Goal: Information Seeking & Learning: Learn about a topic

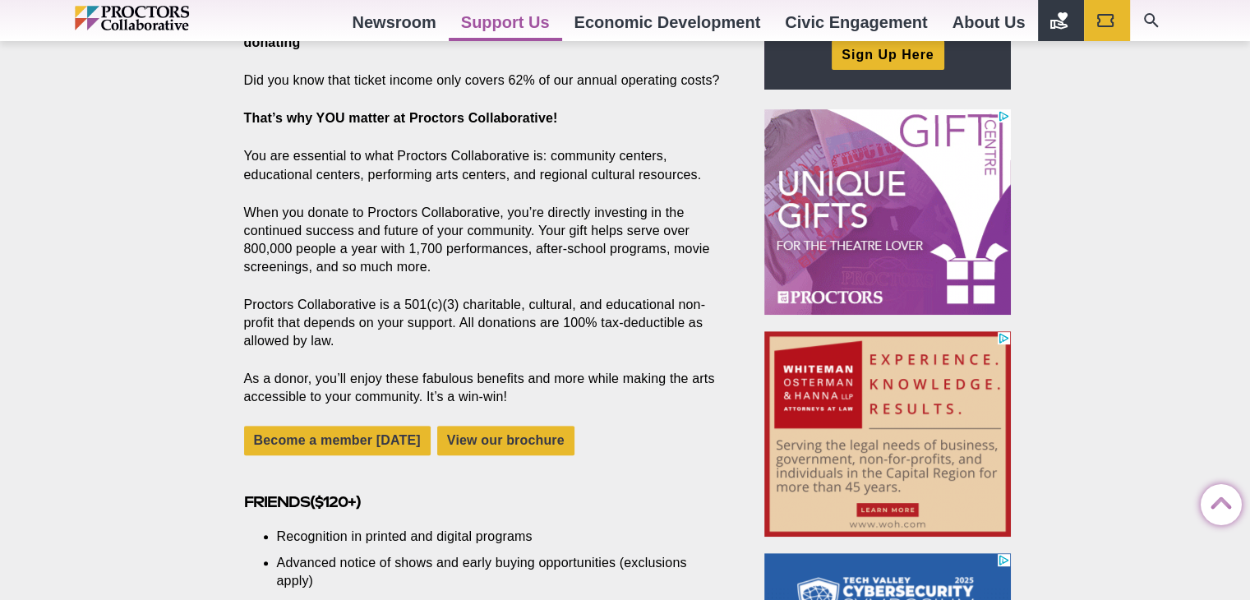
scroll to position [657, 0]
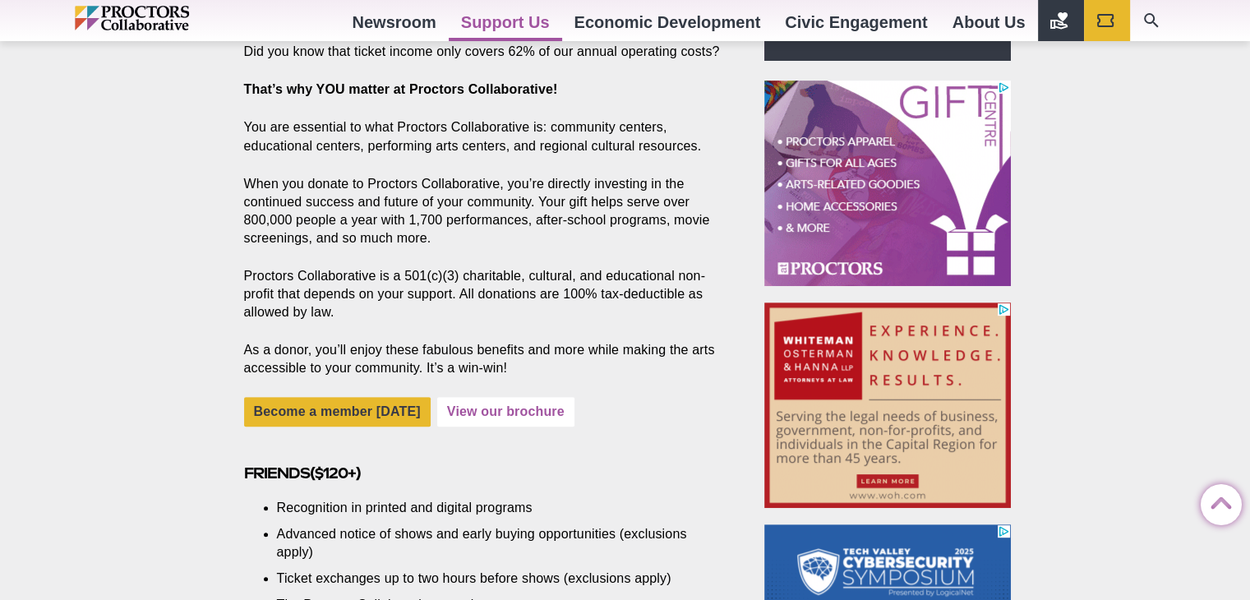
click at [504, 416] on link "View our brochure" at bounding box center [505, 411] width 137 height 29
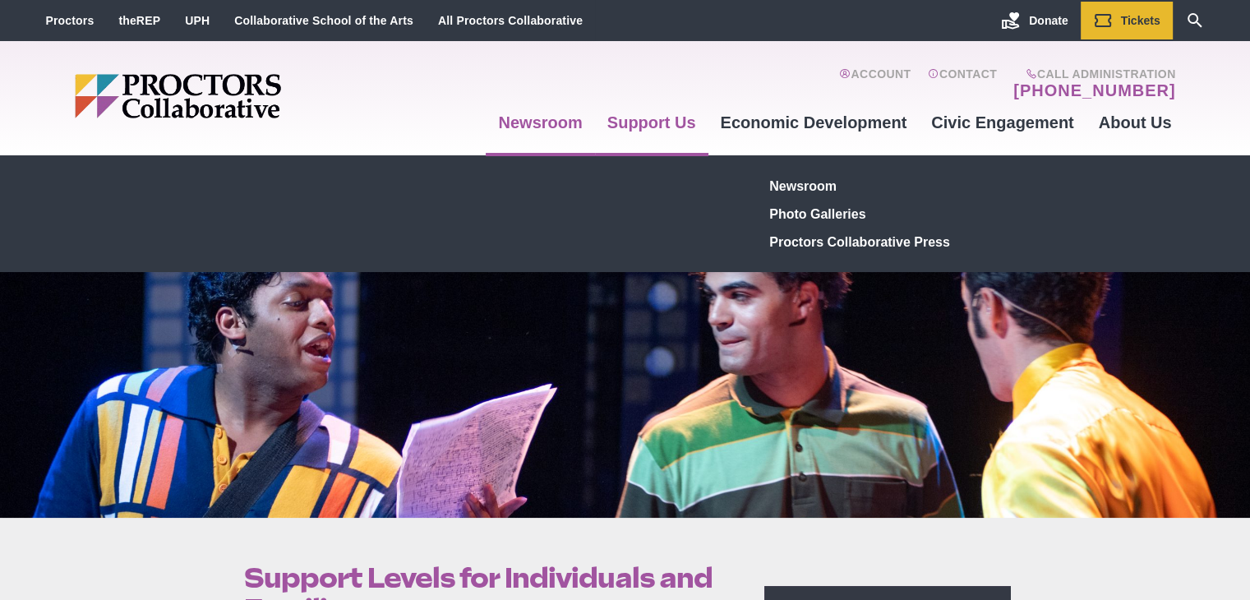
click at [533, 122] on link "Newsroom" at bounding box center [540, 122] width 108 height 44
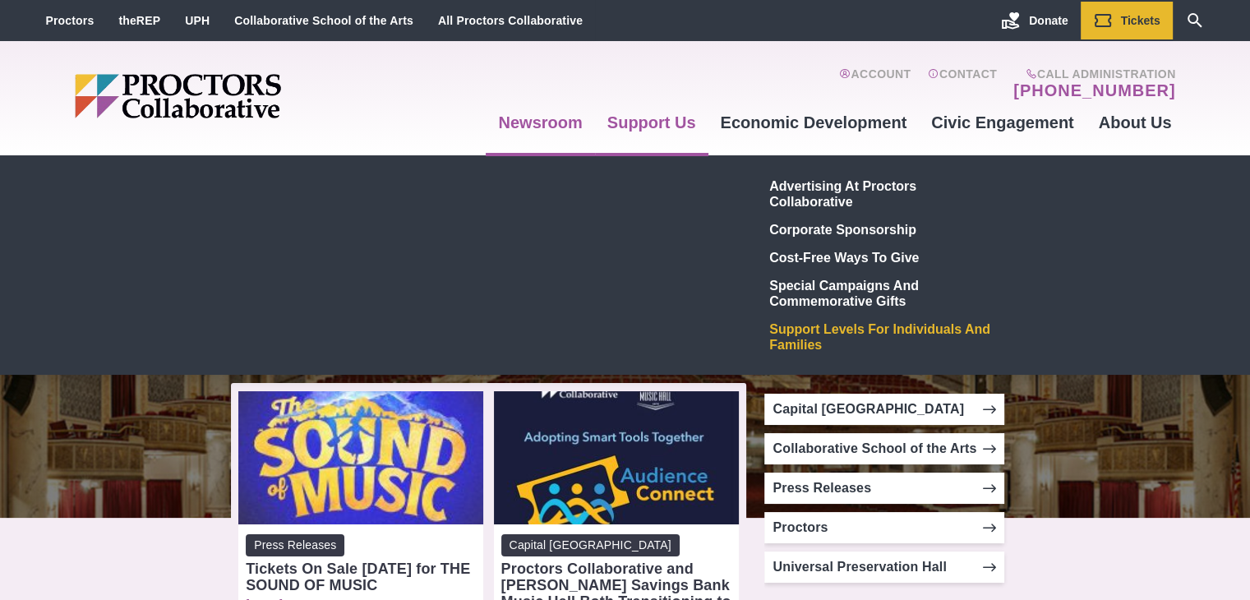
click at [813, 337] on link "Support Levels for Individuals and Families" at bounding box center [883, 337] width 240 height 44
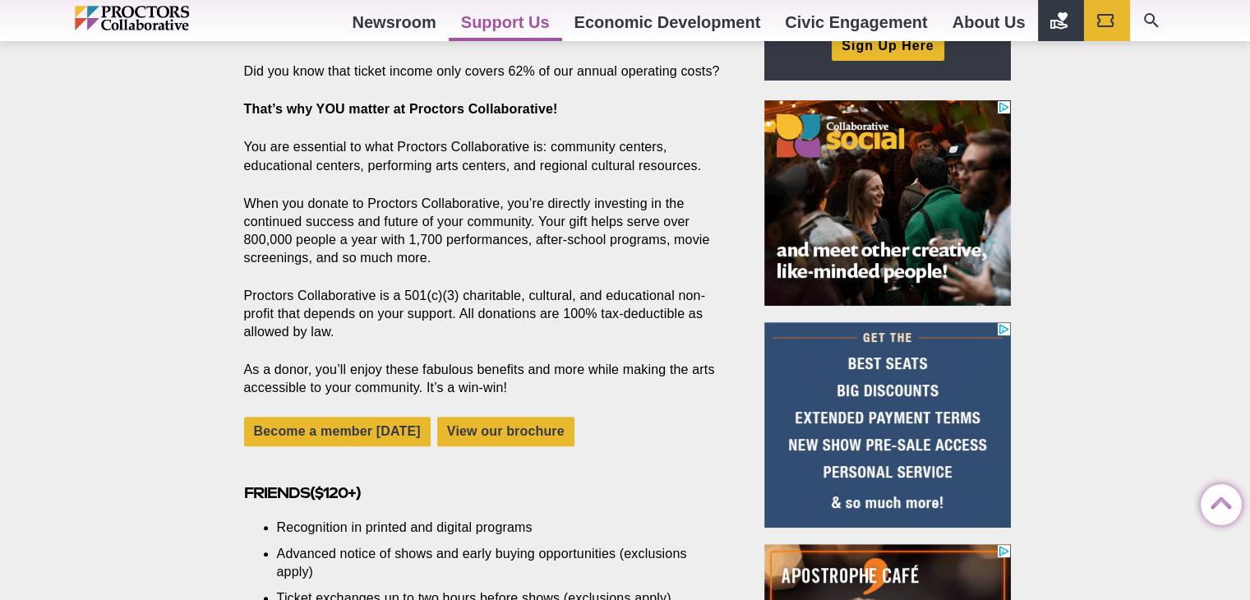
scroll to position [739, 0]
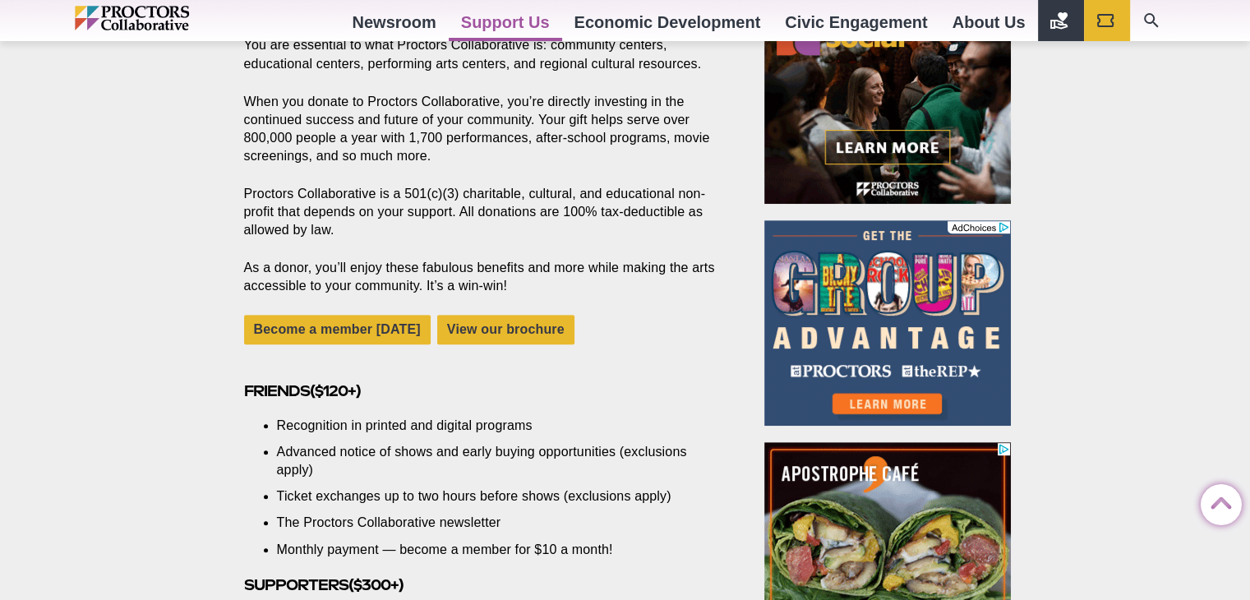
click at [1006, 221] on icon at bounding box center [1003, 226] width 12 height 12
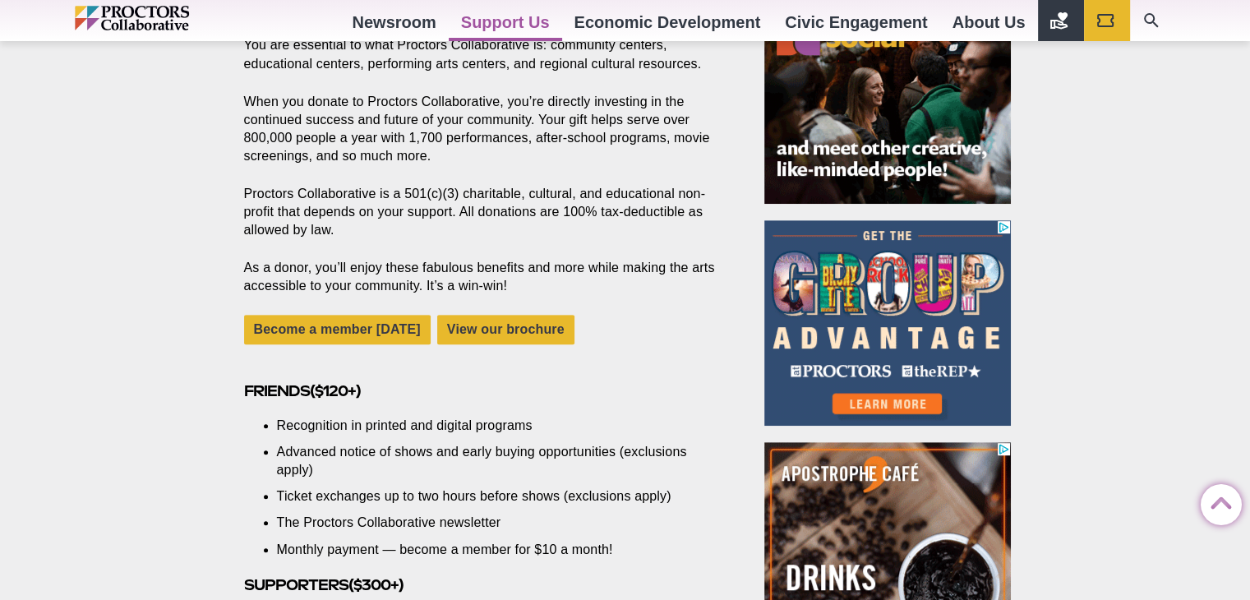
click at [892, 348] on img at bounding box center [887, 321] width 246 height 205
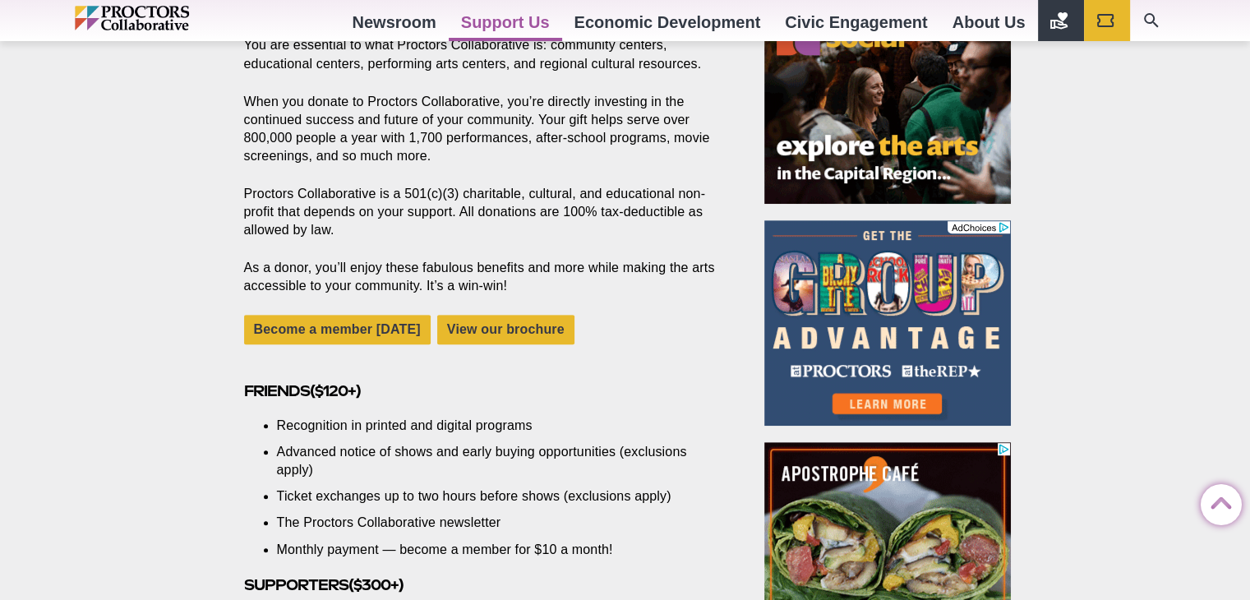
click at [1004, 230] on icon at bounding box center [1003, 226] width 12 height 12
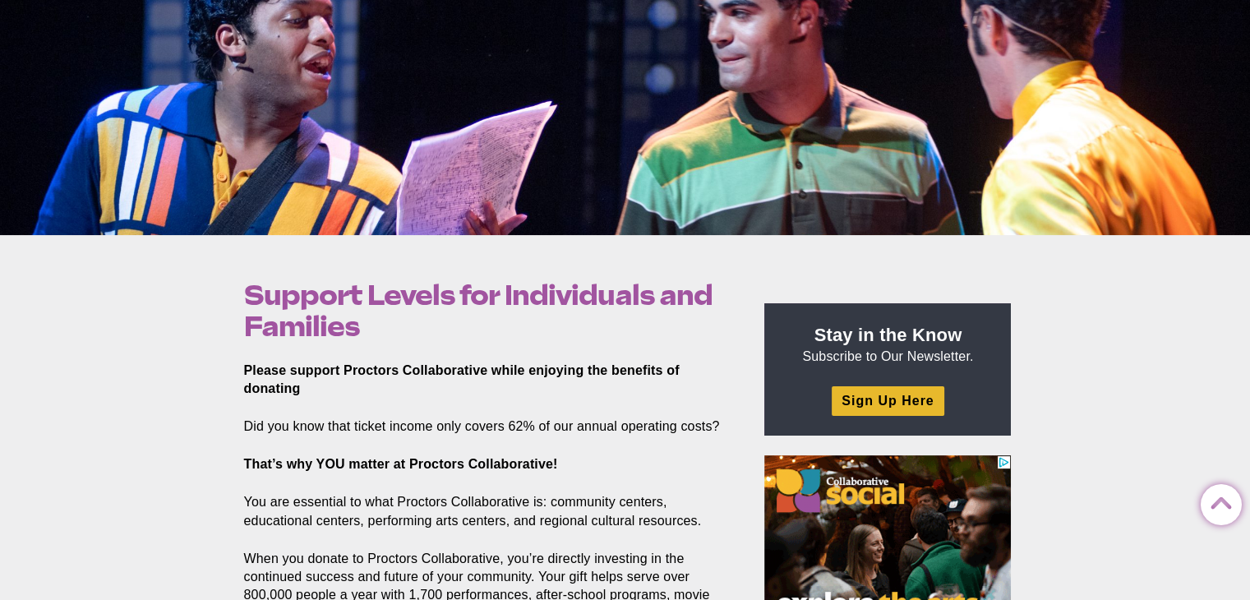
scroll to position [246, 0]
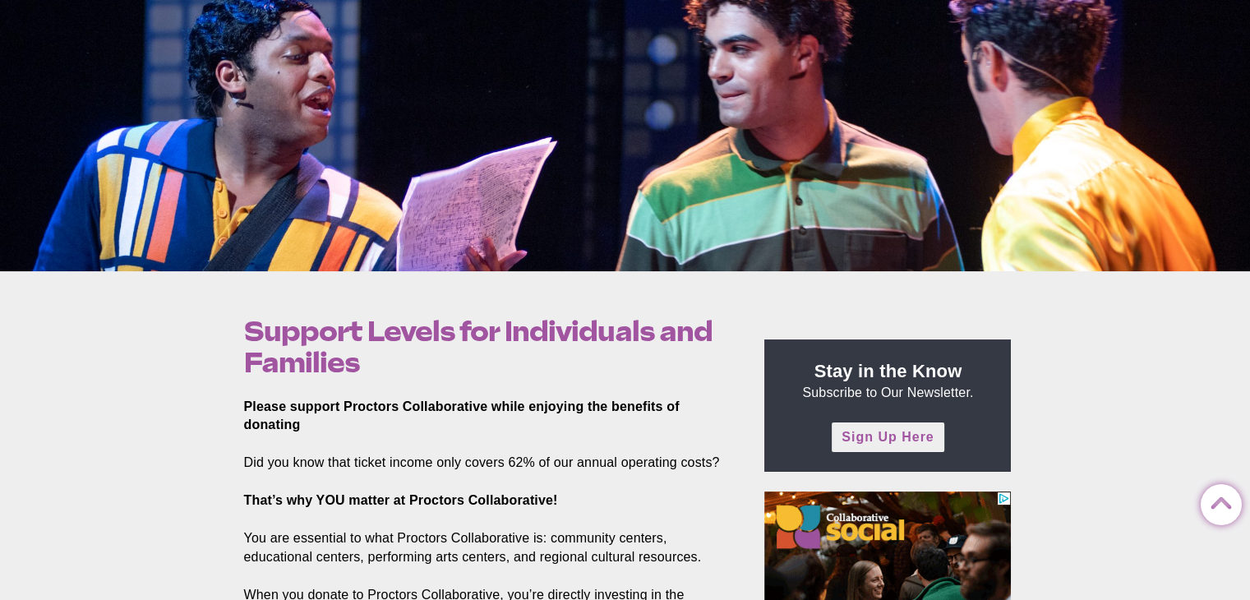
click at [884, 437] on link "Sign Up Here" at bounding box center [887, 436] width 112 height 29
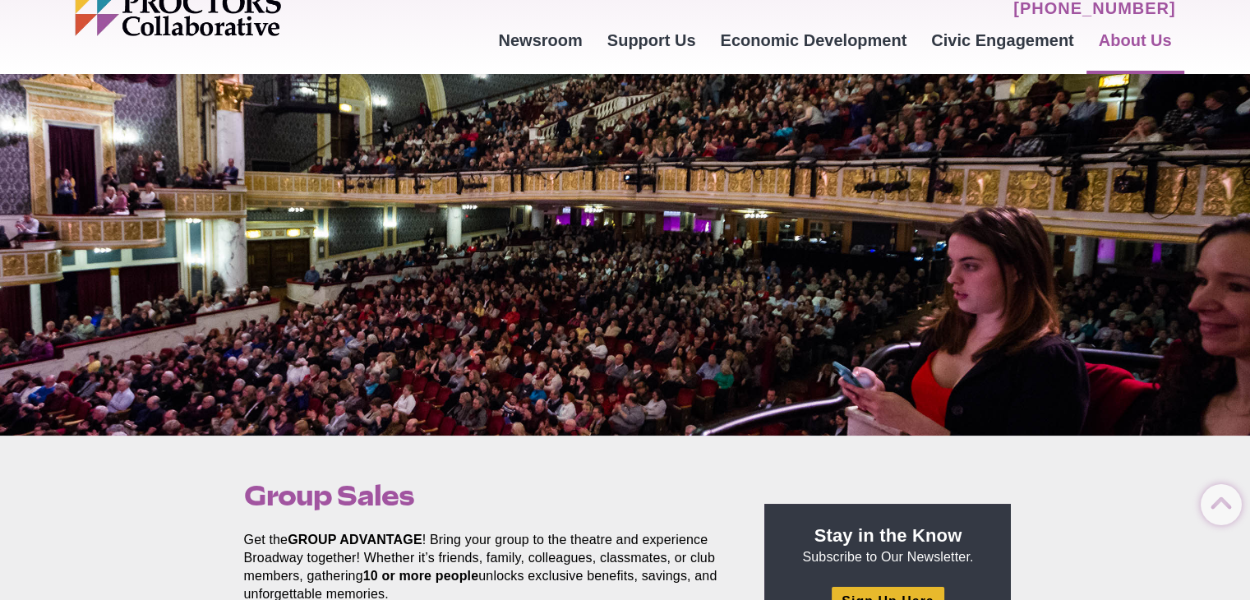
scroll to position [82, 0]
